Goal: Task Accomplishment & Management: Manage account settings

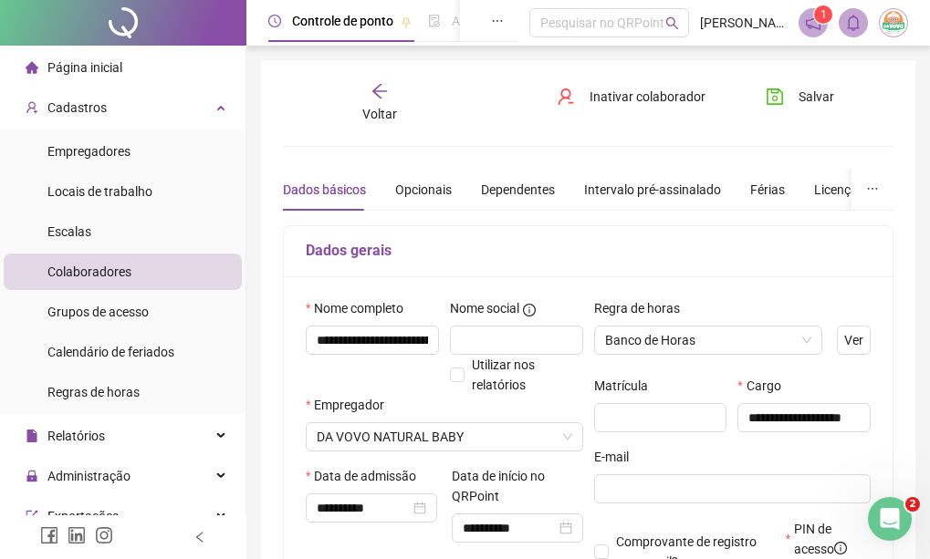
click at [108, 280] on div "Colaboradores" at bounding box center [89, 272] width 84 height 37
click at [363, 116] on div "Voltar" at bounding box center [379, 103] width 89 height 42
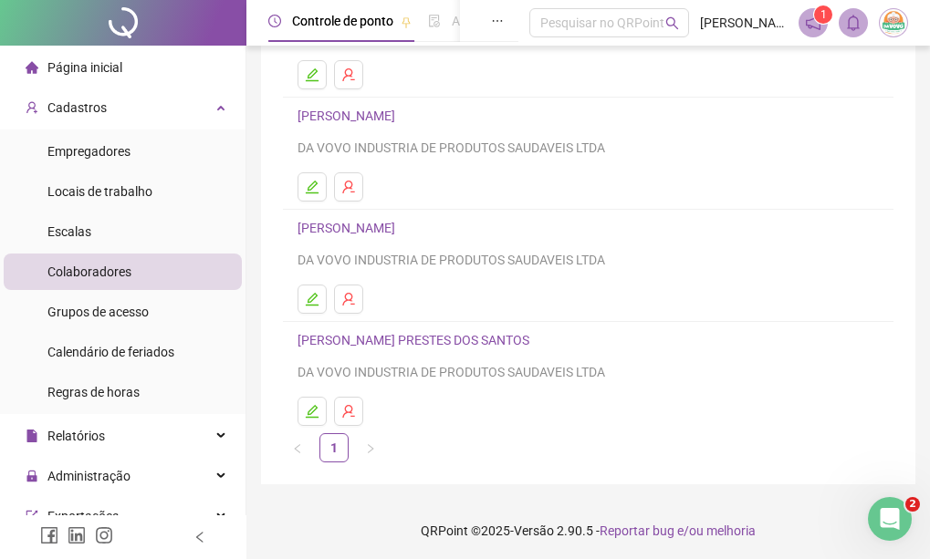
scroll to position [211, 0]
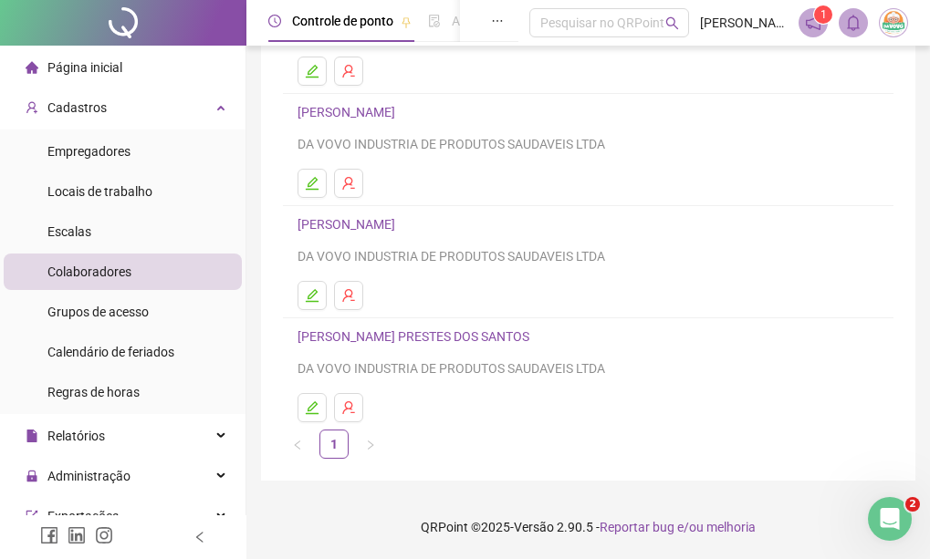
click at [432, 339] on link "[PERSON_NAME] PRESTES DOS SANTOS" at bounding box center [416, 336] width 237 height 15
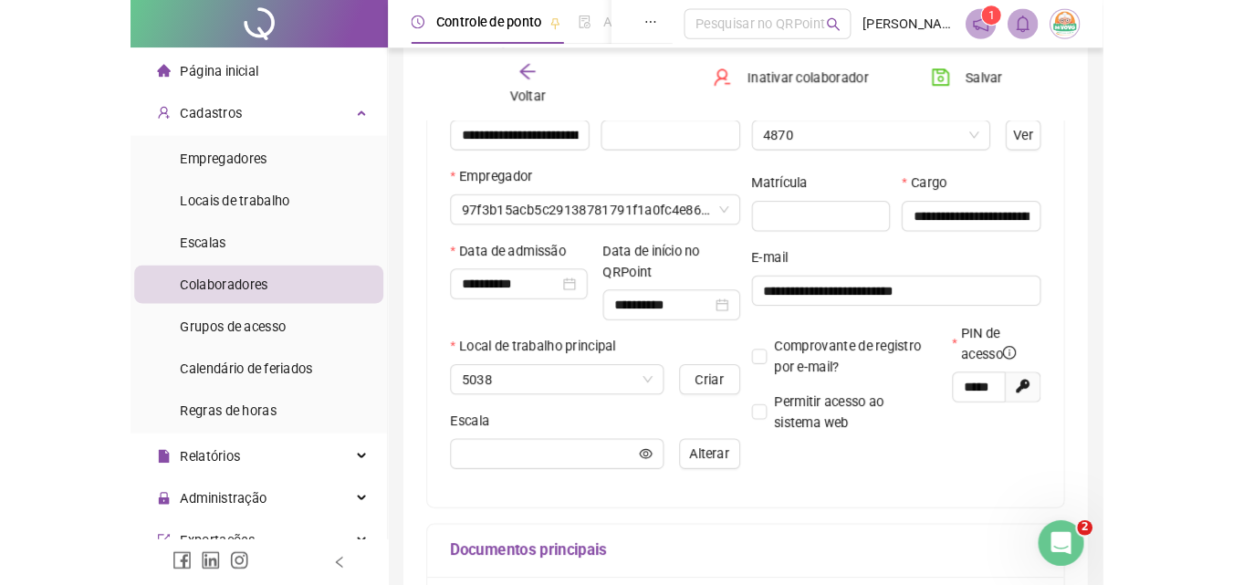
scroll to position [220, 0]
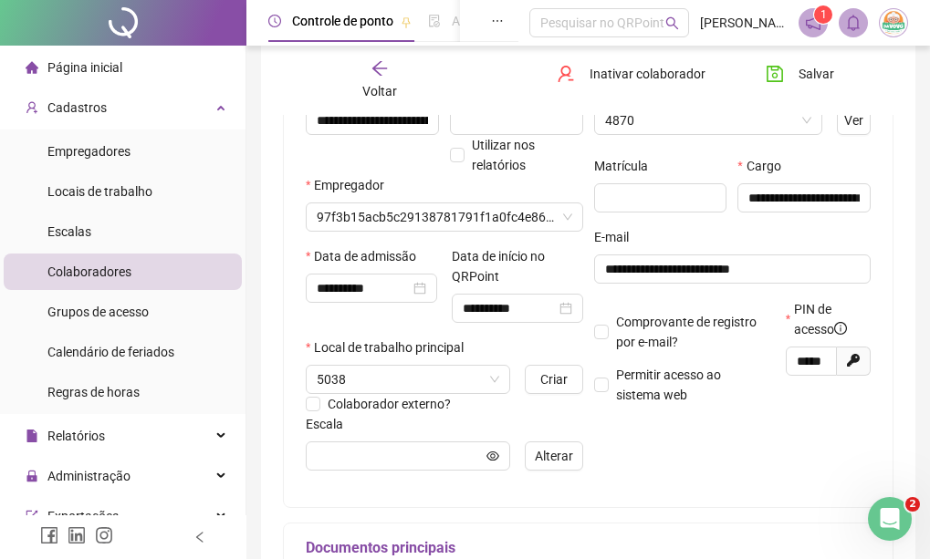
type input "**********"
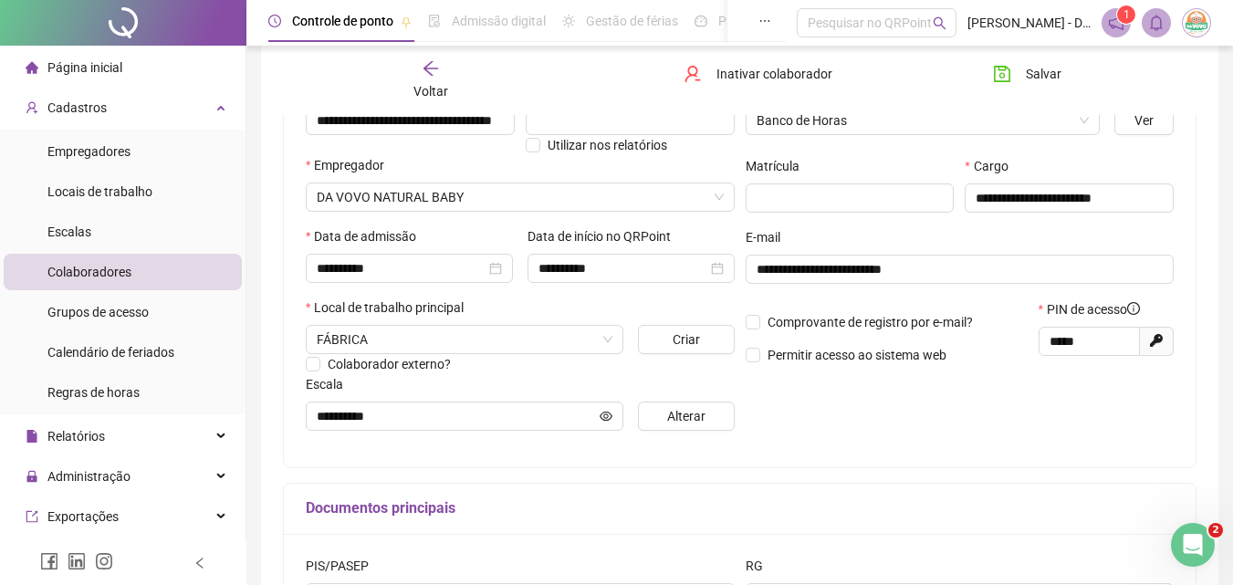
click at [929, 28] on icon "notification" at bounding box center [1116, 23] width 15 height 15
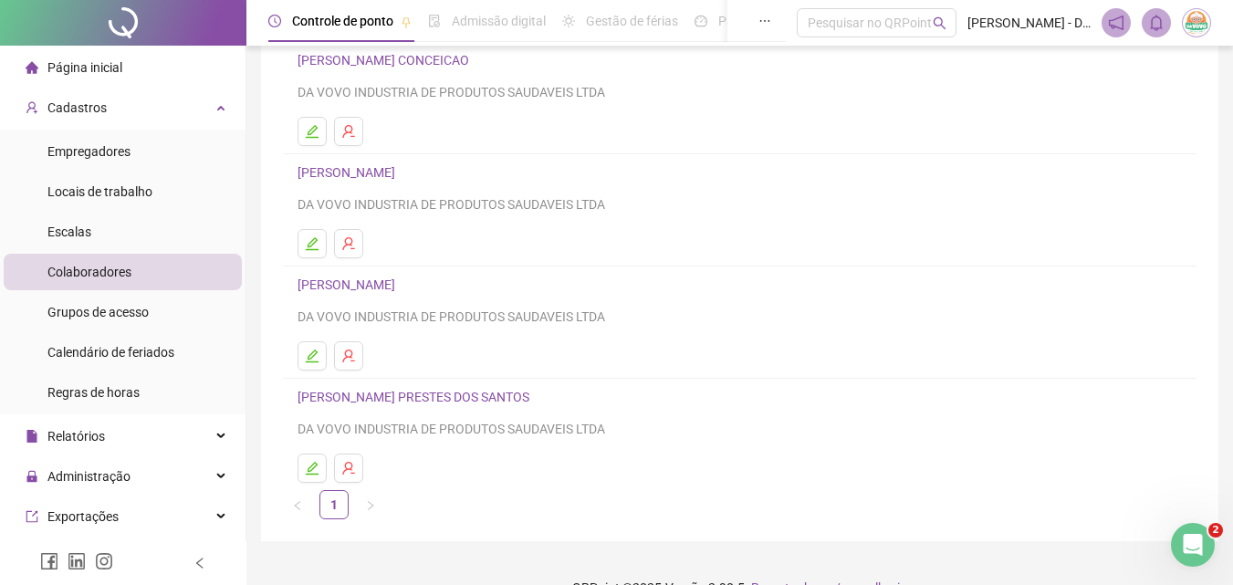
scroll to position [183, 0]
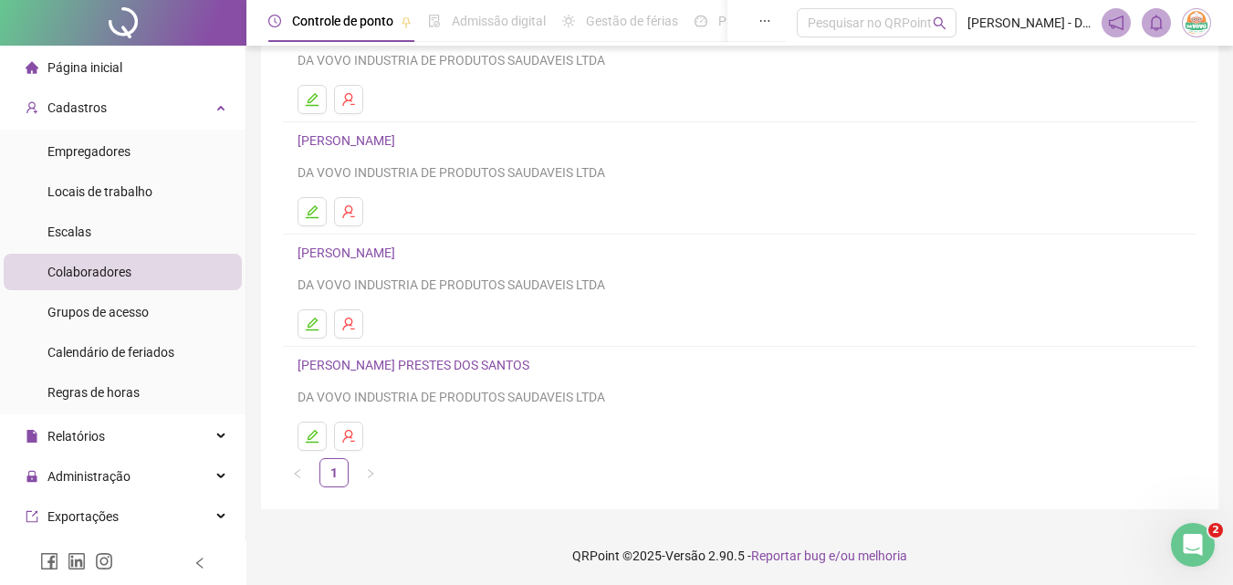
click at [502, 362] on link "[PERSON_NAME] PRESTES DOS SANTOS" at bounding box center [416, 365] width 237 height 15
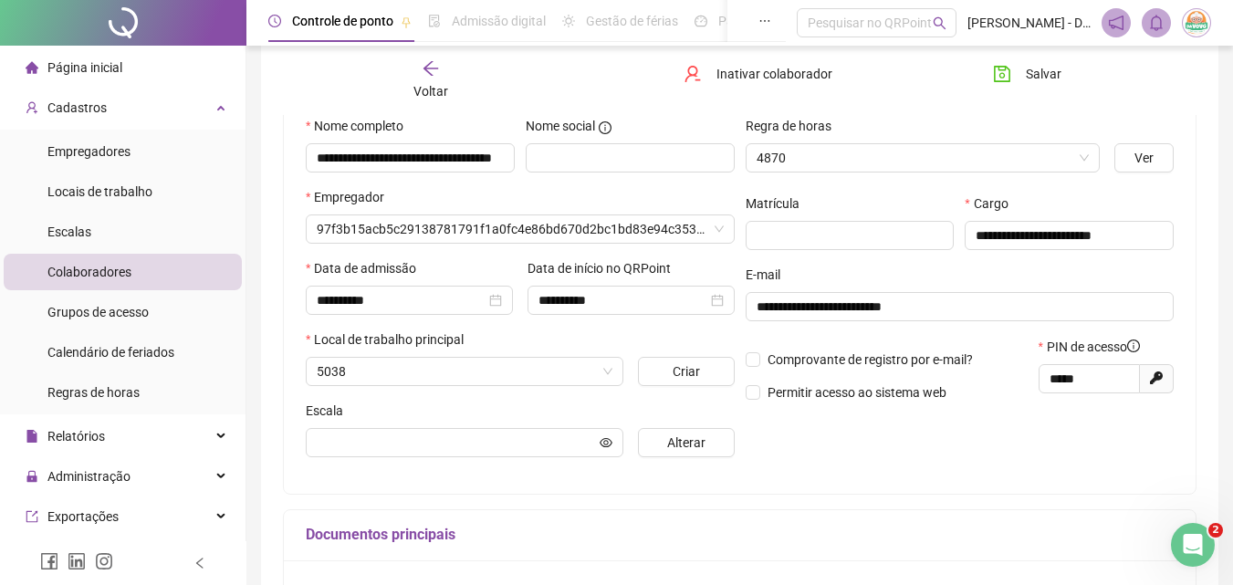
scroll to position [192, 0]
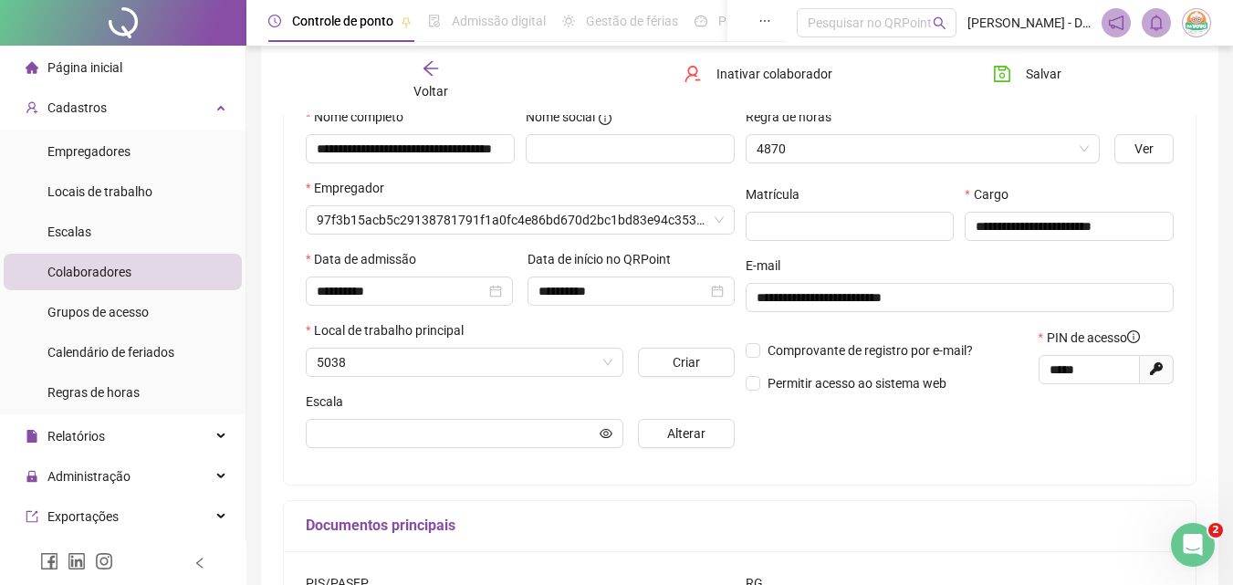
type input "**********"
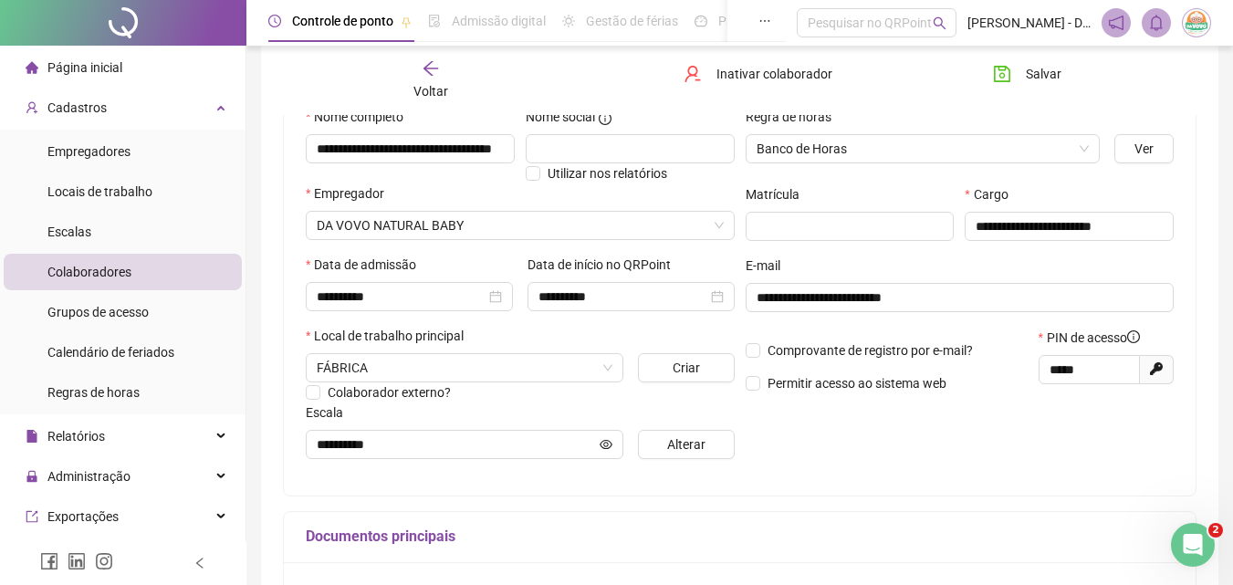
click at [929, 364] on span "Gerar novo pin" at bounding box center [1157, 369] width 34 height 29
click at [929, 371] on icon at bounding box center [1156, 368] width 13 height 13
click at [858, 421] on div "**********" at bounding box center [960, 290] width 440 height 367
click at [929, 376] on span "Gerar novo pin" at bounding box center [1157, 368] width 34 height 29
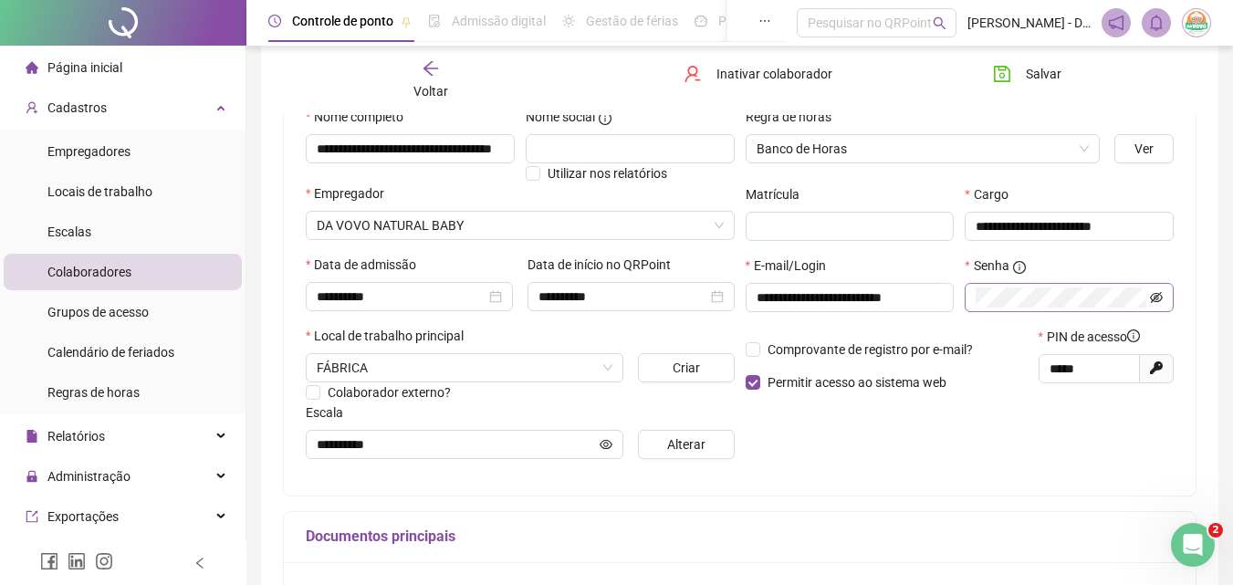
click at [929, 299] on icon "eye-invisible" at bounding box center [1156, 296] width 13 height 11
click at [929, 299] on icon "eye" at bounding box center [1156, 296] width 13 height 9
click at [929, 373] on span "Gerar novo pin" at bounding box center [1157, 368] width 34 height 29
click at [929, 367] on icon at bounding box center [1156, 367] width 13 height 13
type input "*****"
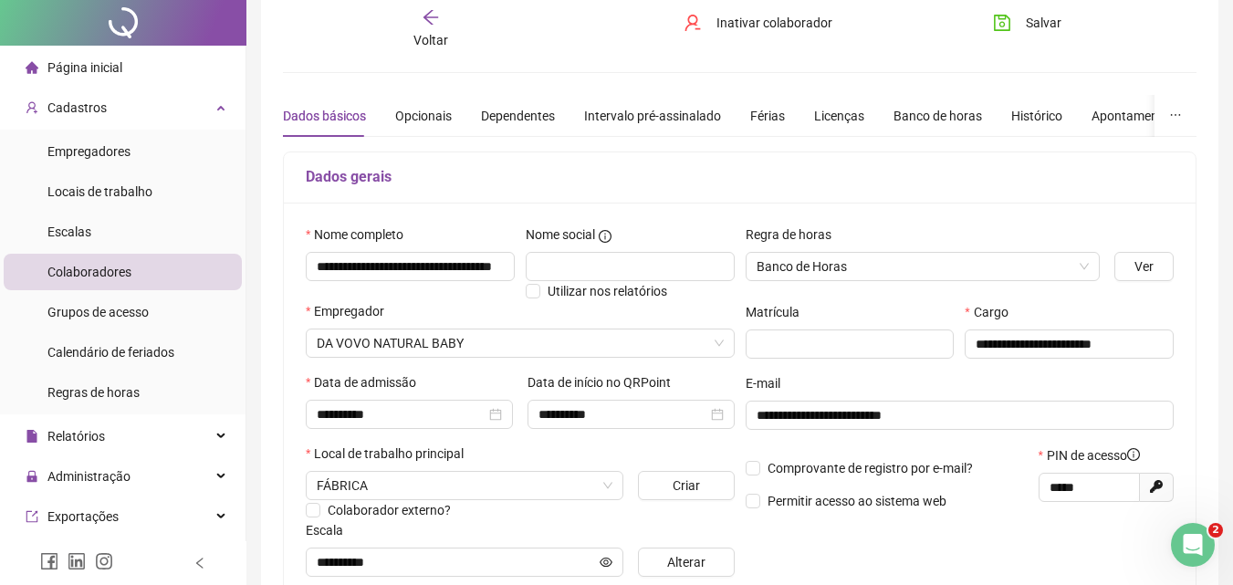
scroll to position [0, 0]
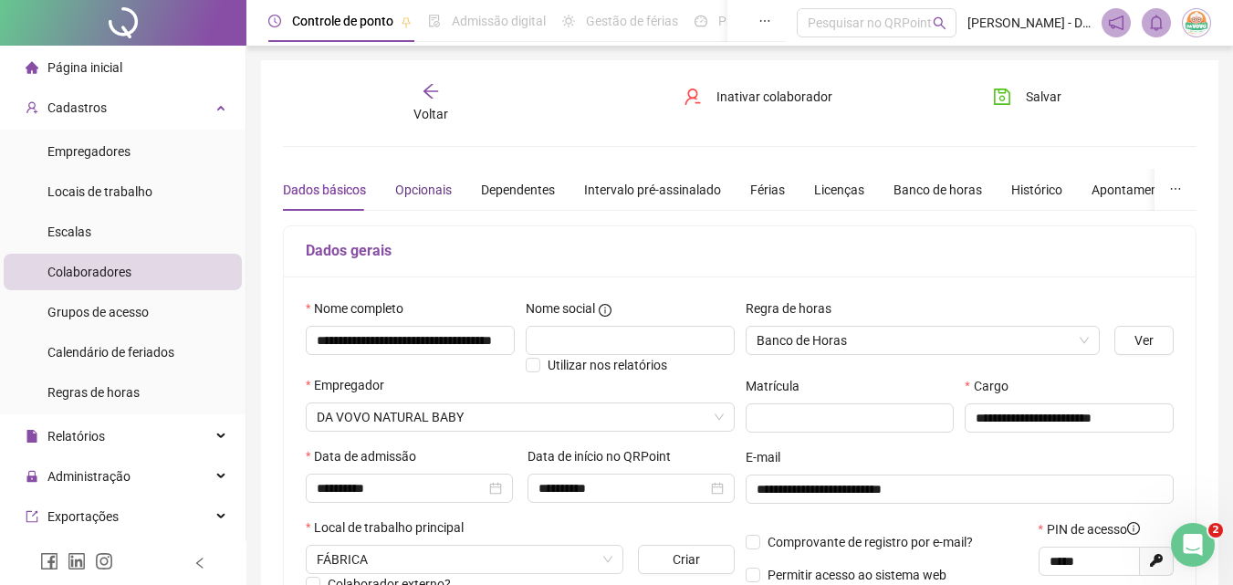
click at [412, 180] on div "Opcionais" at bounding box center [423, 190] width 57 height 20
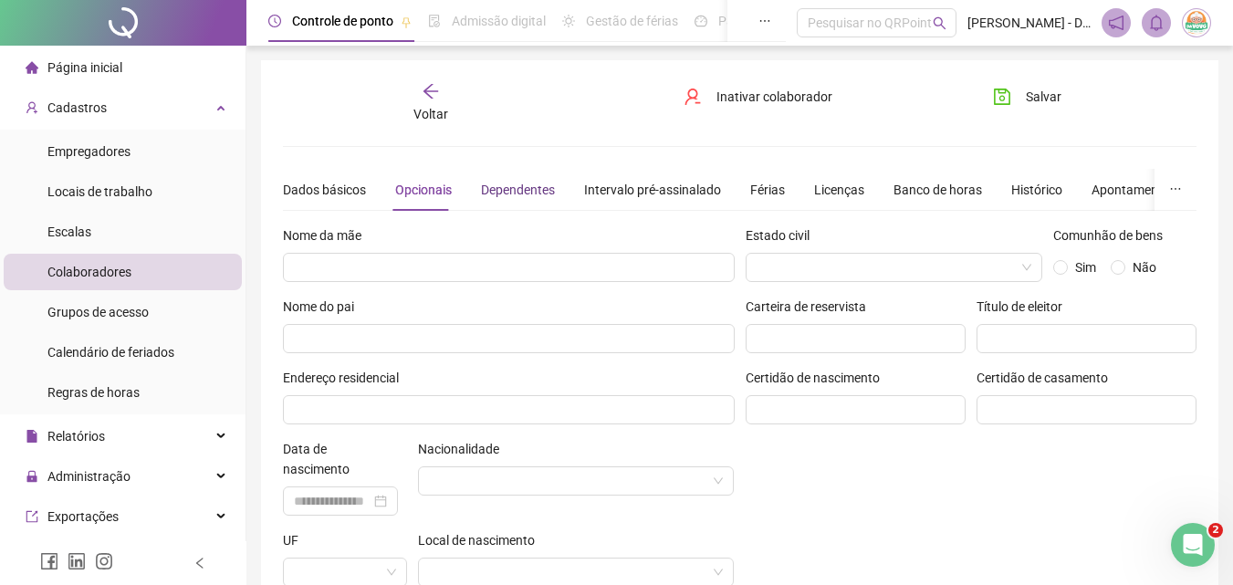
click at [515, 192] on div "Dependentes" at bounding box center [518, 190] width 74 height 20
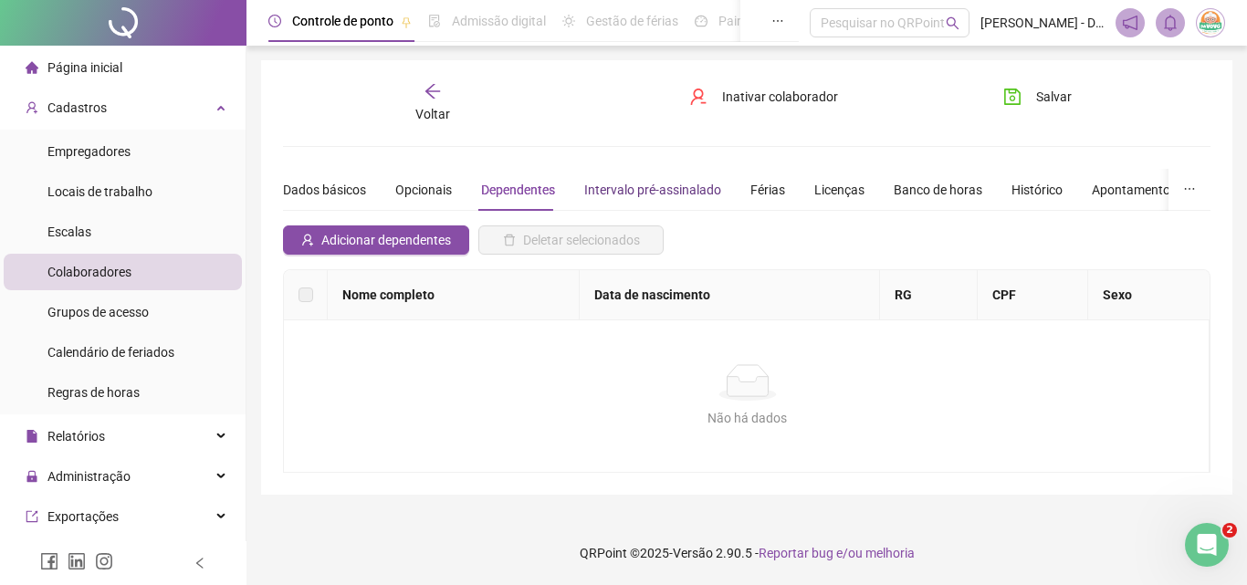
click at [601, 190] on div "Intervalo pré-assinalado" at bounding box center [652, 190] width 137 height 20
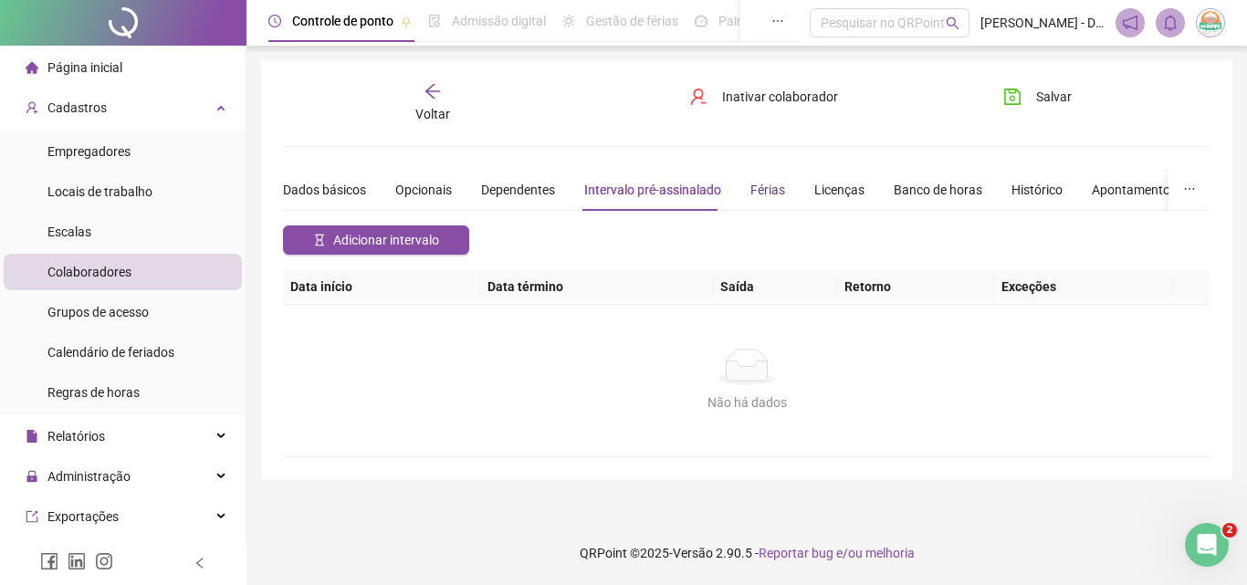
click at [750, 189] on div "Férias" at bounding box center [767, 190] width 35 height 20
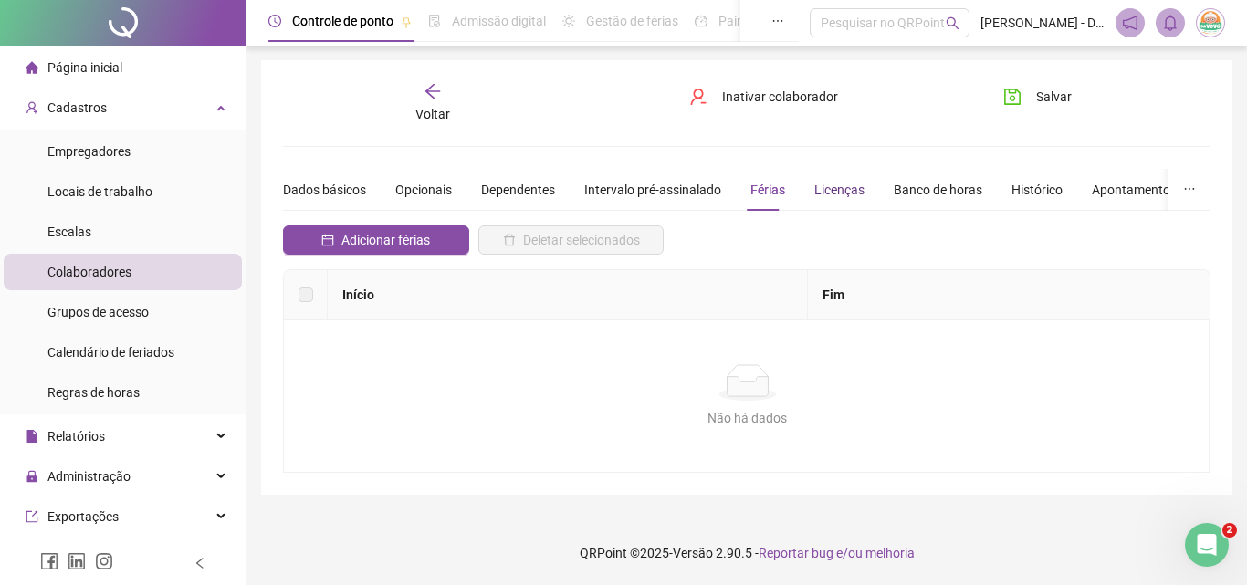
click at [819, 191] on div "Licenças" at bounding box center [839, 190] width 50 height 20
click at [929, 196] on div "Banco de horas" at bounding box center [937, 190] width 89 height 20
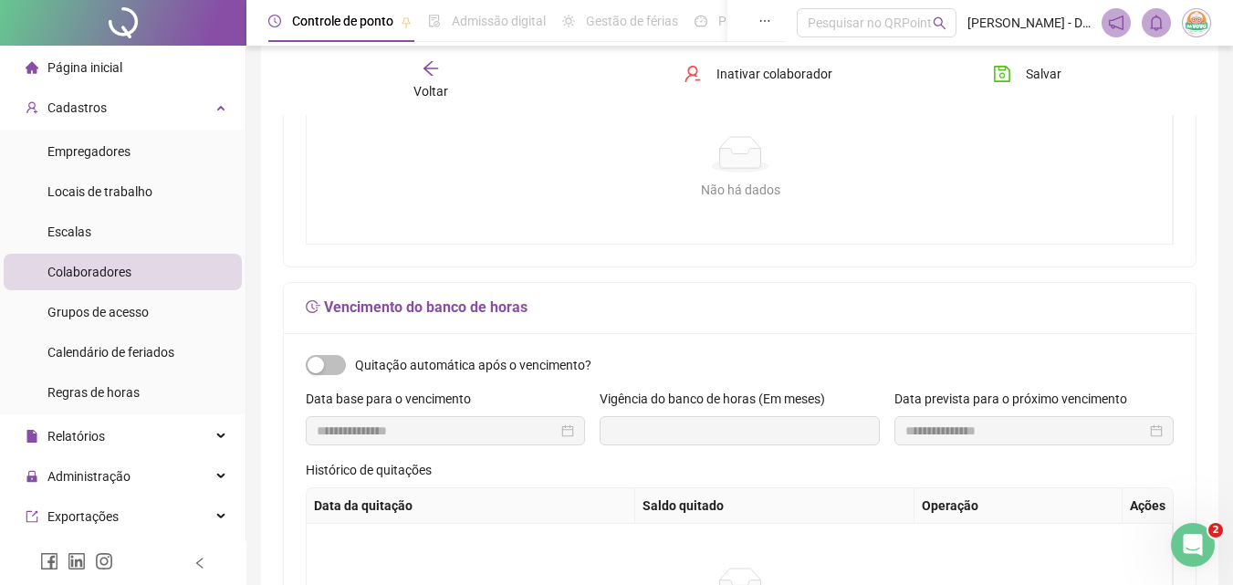
scroll to position [548, 0]
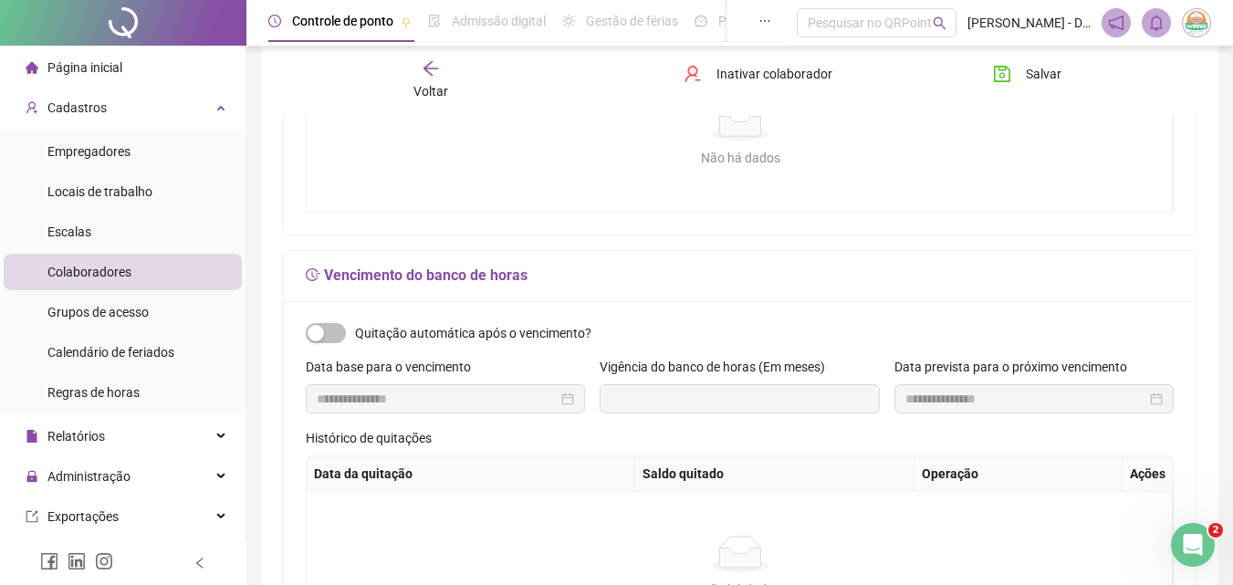
click at [485, 500] on div "Não há dados Não há dados" at bounding box center [740, 567] width 867 height 151
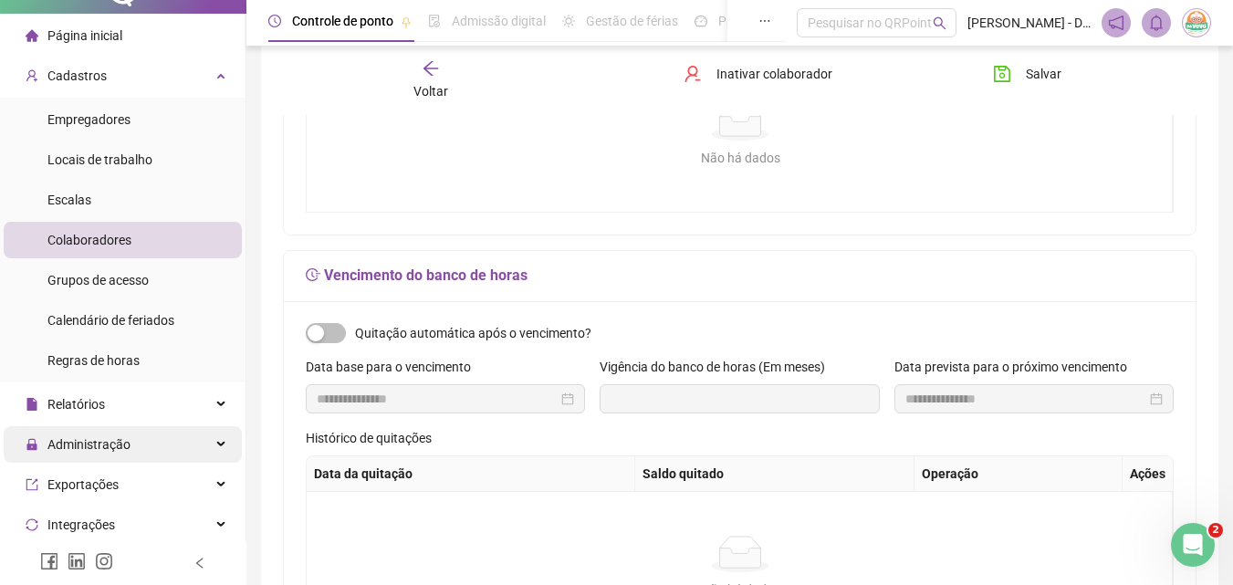
scroll to position [0, 0]
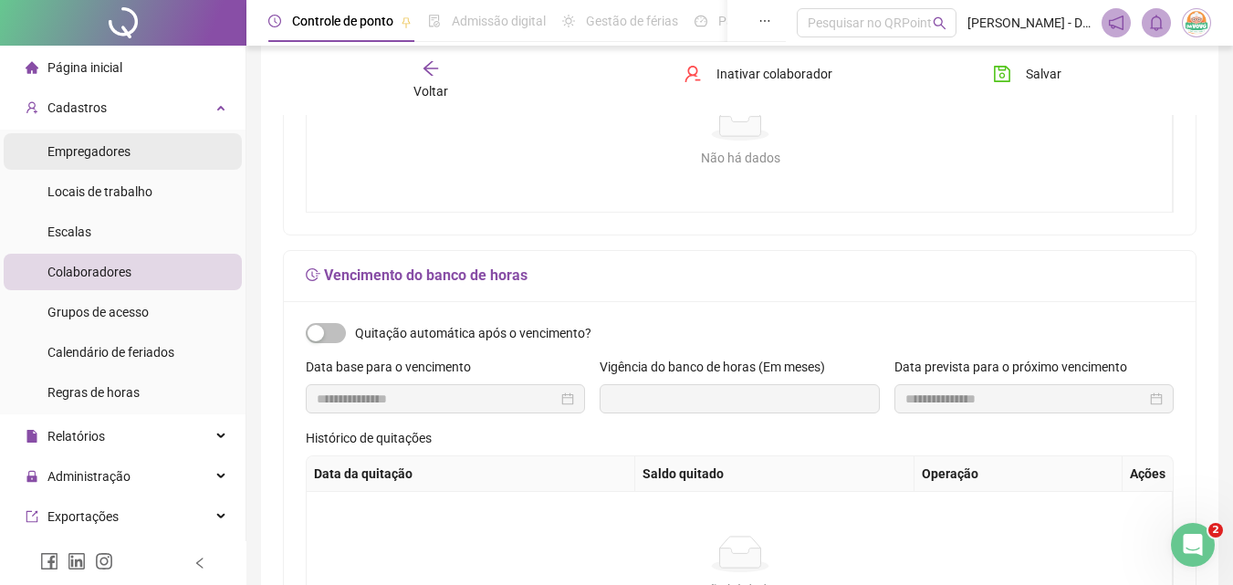
click at [99, 153] on span "Empregadores" at bounding box center [88, 151] width 83 height 15
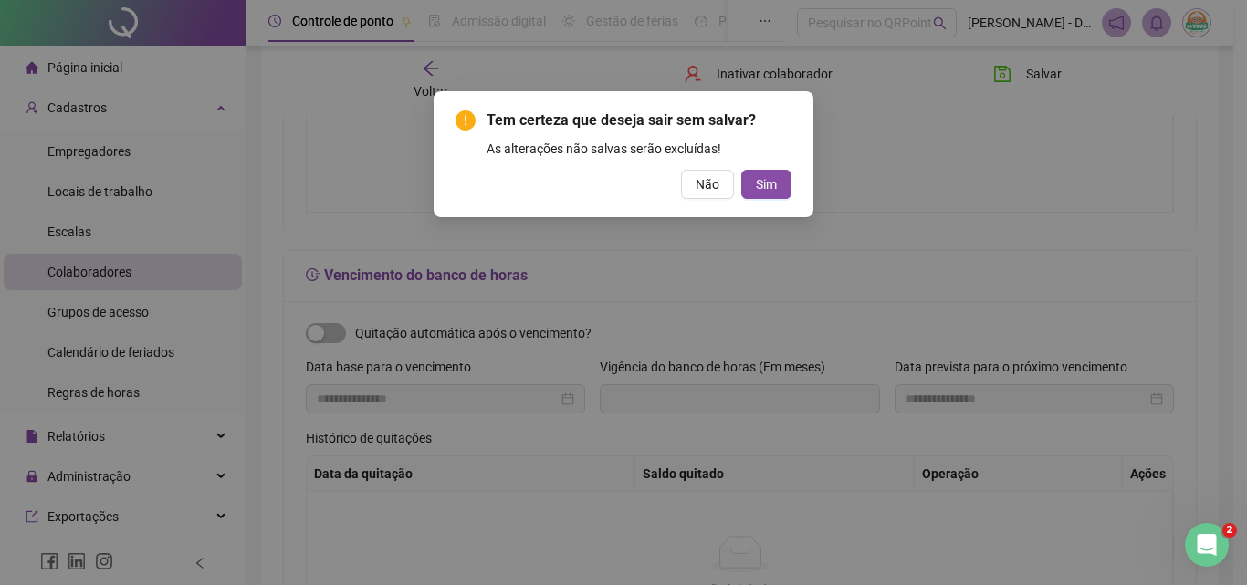
click at [695, 219] on div "Tem certeza que deseja sair sem salvar? As alterações não salvas serão excluída…" at bounding box center [623, 292] width 1247 height 585
click at [715, 261] on div "Tem certeza que deseja sair sem salvar? As alterações não salvas serão excluída…" at bounding box center [623, 292] width 1247 height 585
click at [704, 188] on span "Não" at bounding box center [707, 184] width 24 height 20
